Goal: Find specific page/section: Find specific page/section

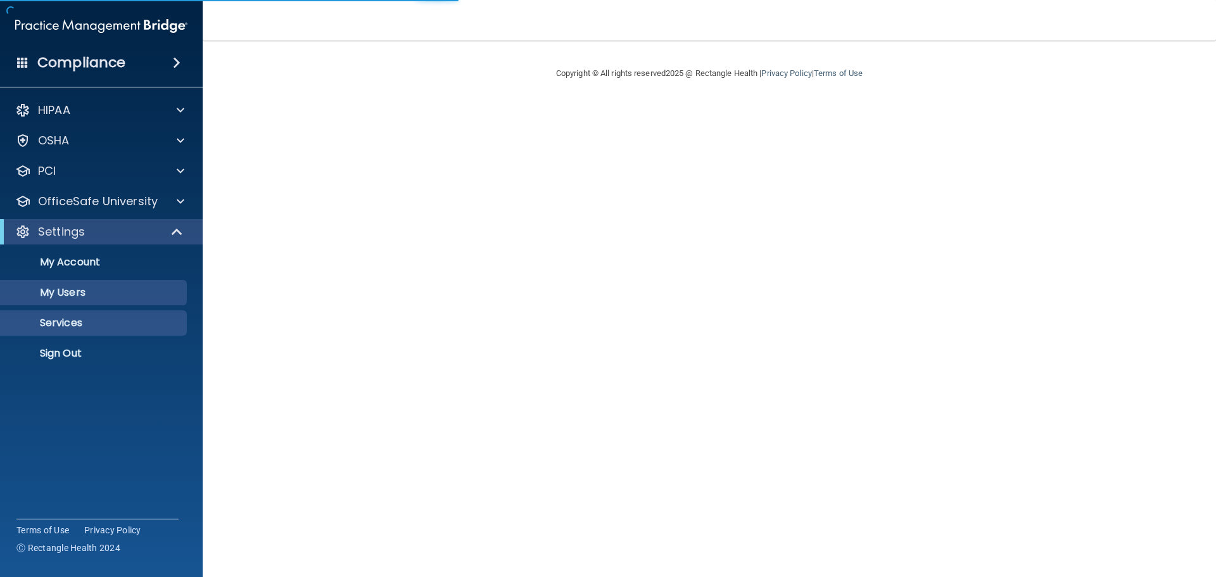
select select "20"
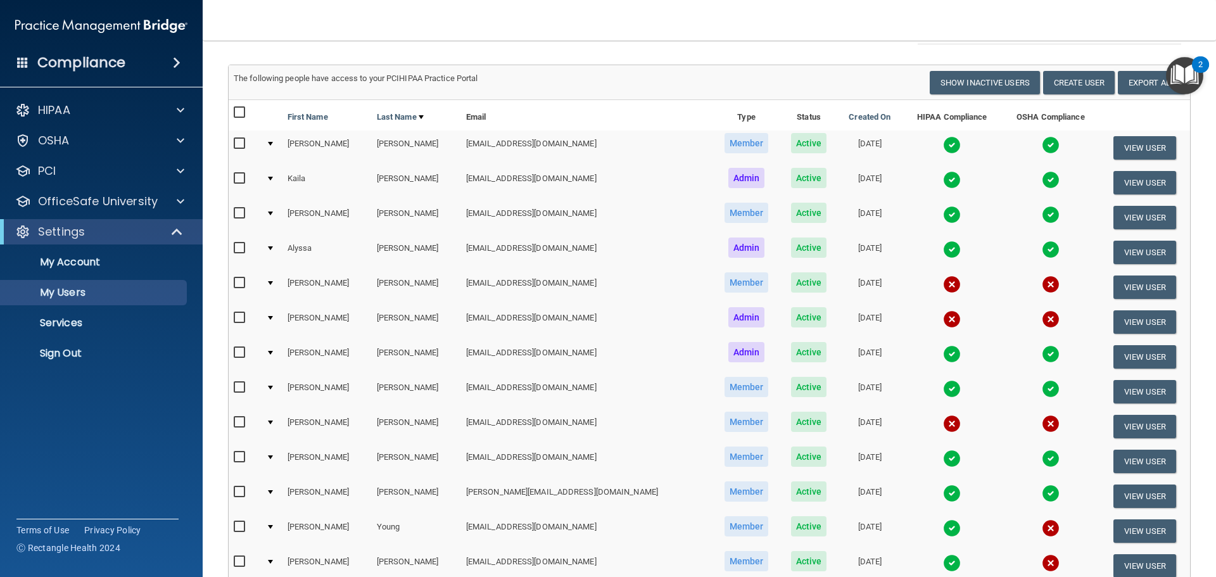
scroll to position [56, 0]
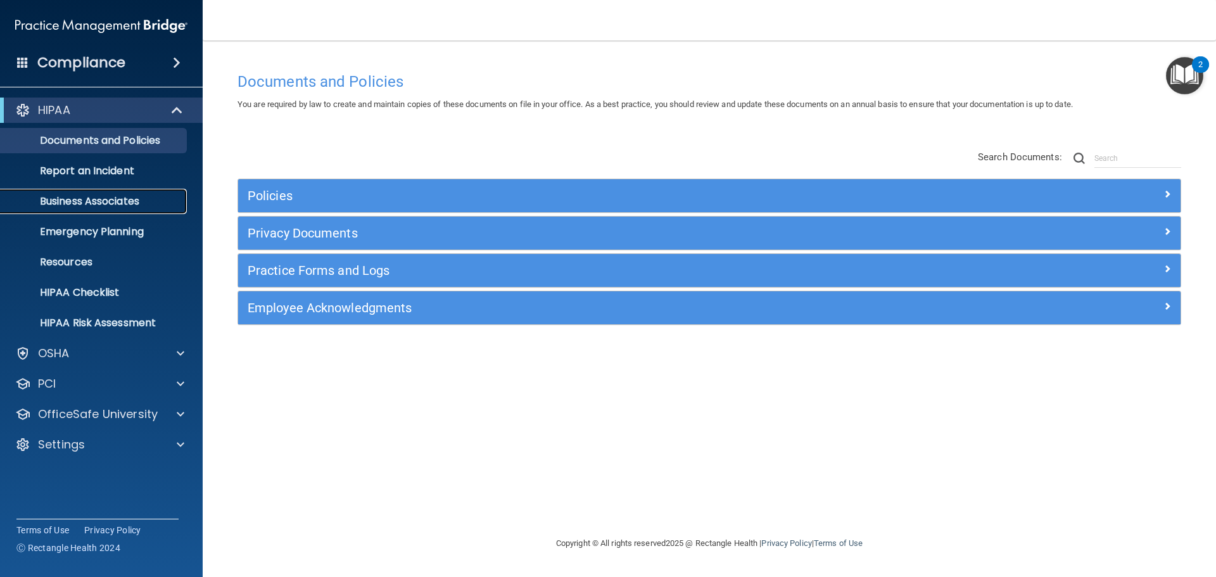
click at [118, 203] on p "Business Associates" at bounding box center [94, 201] width 173 height 13
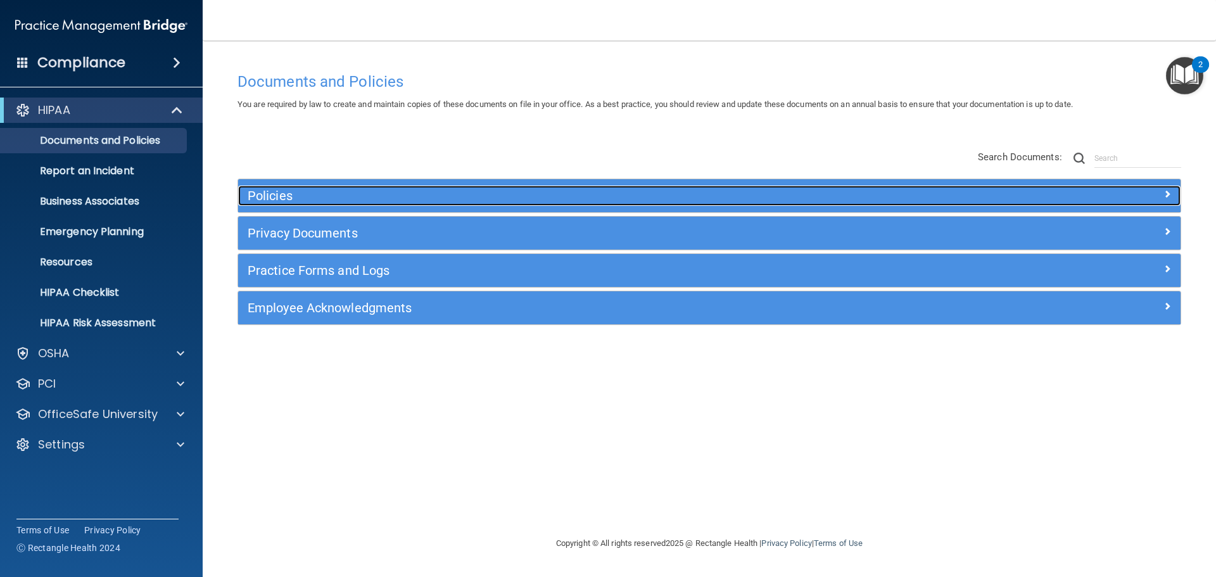
click at [288, 197] on h5 "Policies" at bounding box center [592, 196] width 688 height 14
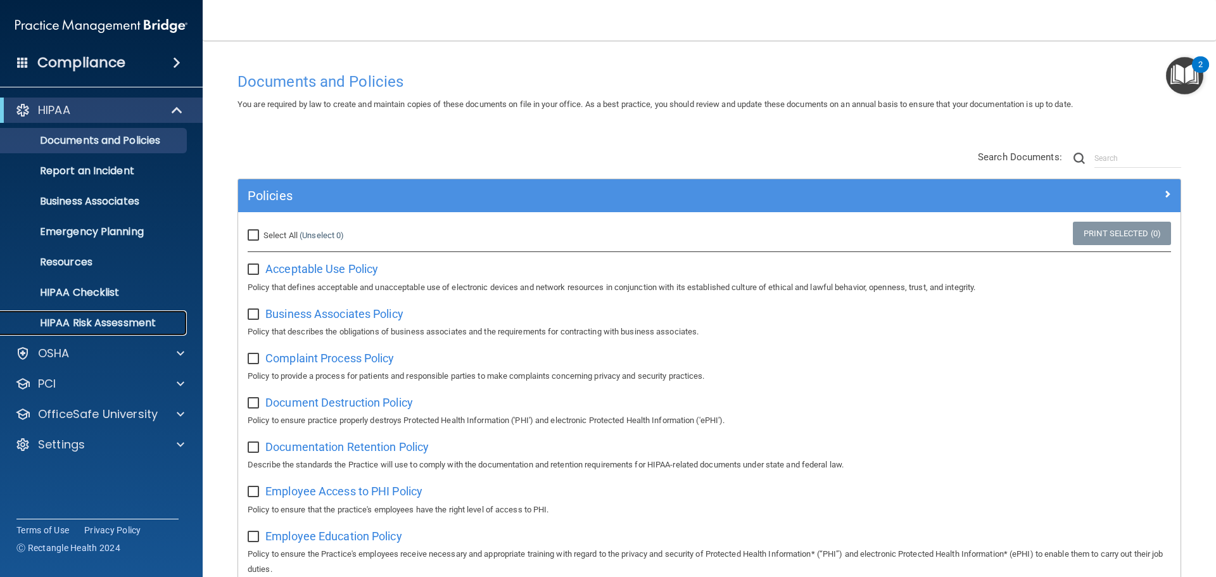
click at [113, 323] on p "HIPAA Risk Assessment" at bounding box center [94, 323] width 173 height 13
